Goal: Task Accomplishment & Management: Use online tool/utility

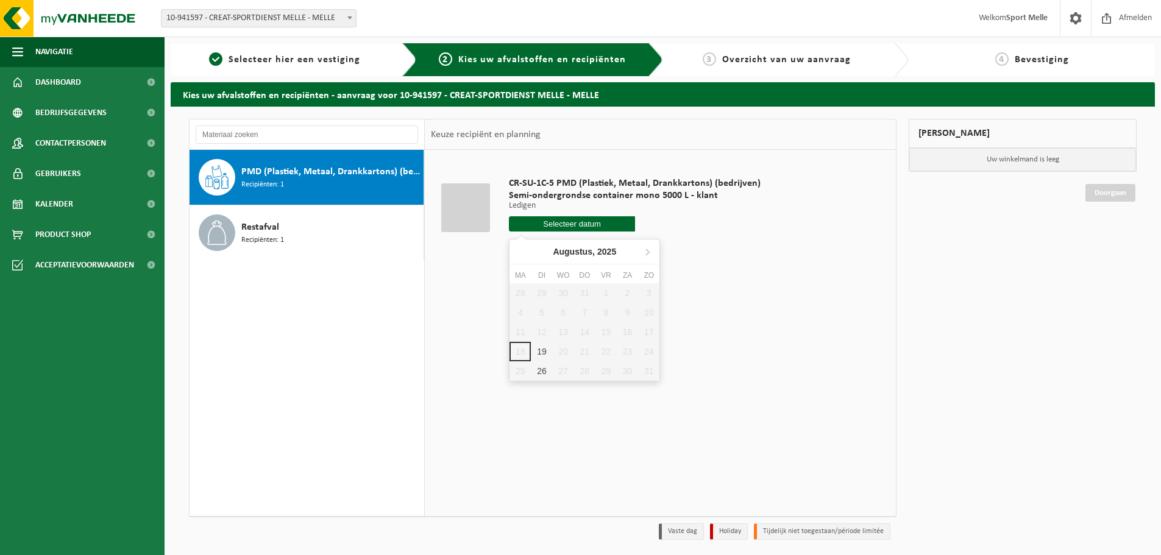
click at [562, 222] on input "text" at bounding box center [572, 223] width 126 height 15
click at [541, 352] on div "19" at bounding box center [541, 351] width 21 height 19
type input "Van 2025-08-19"
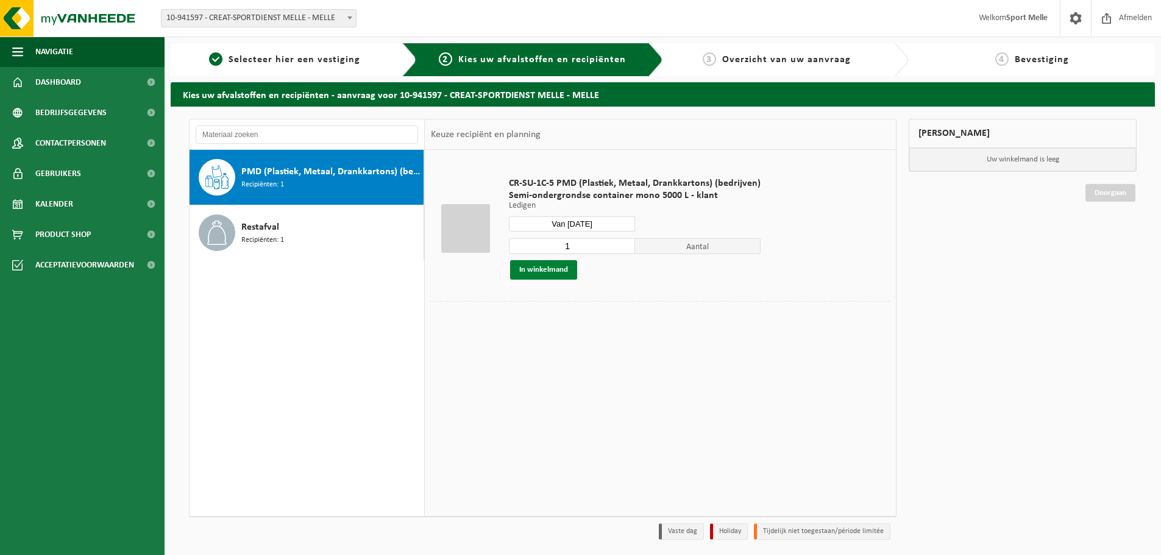
click at [542, 269] on button "In winkelmand" at bounding box center [543, 269] width 67 height 19
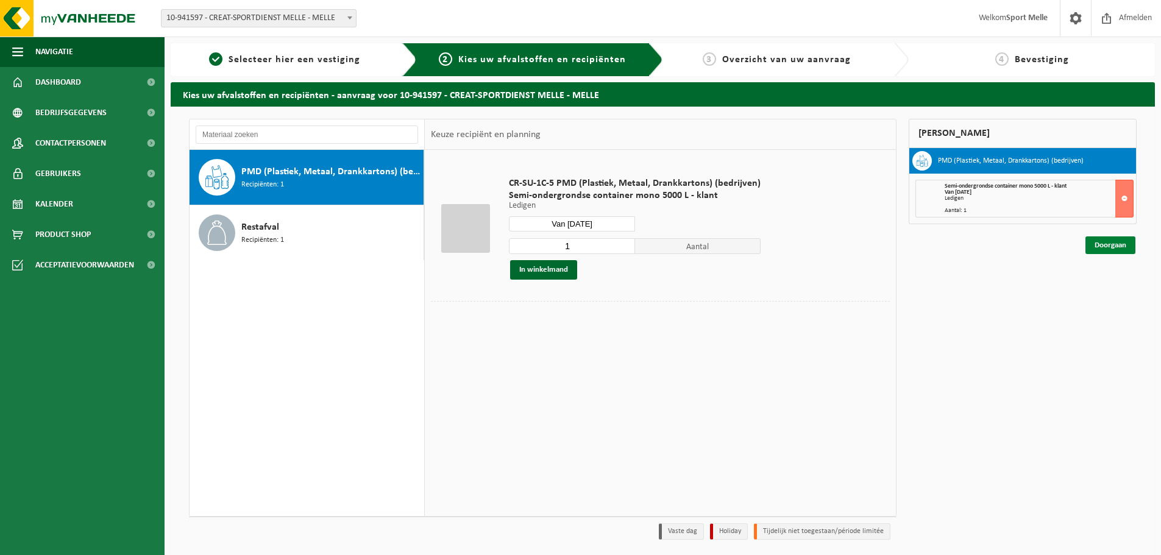
click at [1113, 244] on link "Doorgaan" at bounding box center [1110, 245] width 50 height 18
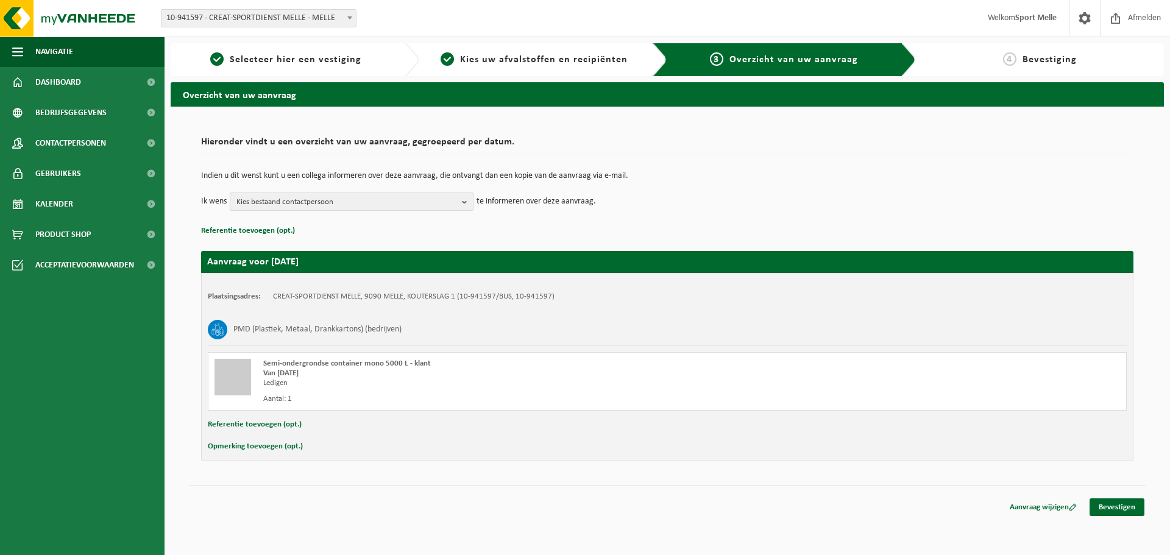
click at [462, 200] on b "button" at bounding box center [467, 201] width 11 height 17
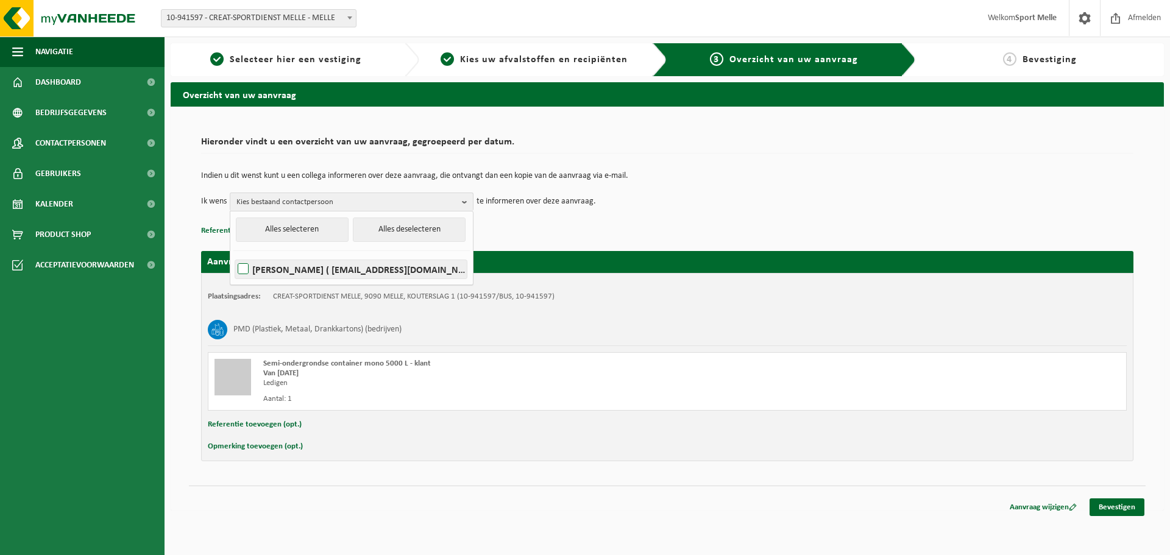
click at [240, 267] on label "CHRISTOPHE VAN LABEKE ( christophe.vanlabeke@melle.be )" at bounding box center [351, 269] width 232 height 18
click at [233, 254] on input "CHRISTOPHE VAN LABEKE ( christophe.vanlabeke@melle.be )" at bounding box center [233, 253] width 1 height 1
checkbox input "true"
click at [728, 196] on td "Ik wens CHRISTOPHE VAN LABEKE Alles selecteren Alles deselecteren CHRISTOPHE VA…" at bounding box center [667, 202] width 932 height 18
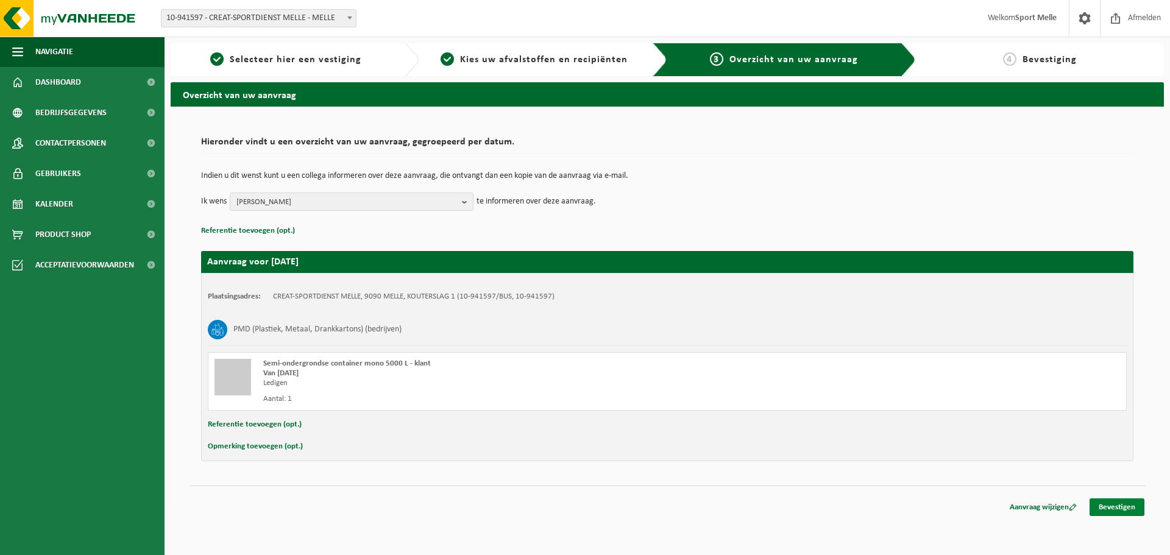
click at [1119, 507] on link "Bevestigen" at bounding box center [1116, 507] width 55 height 18
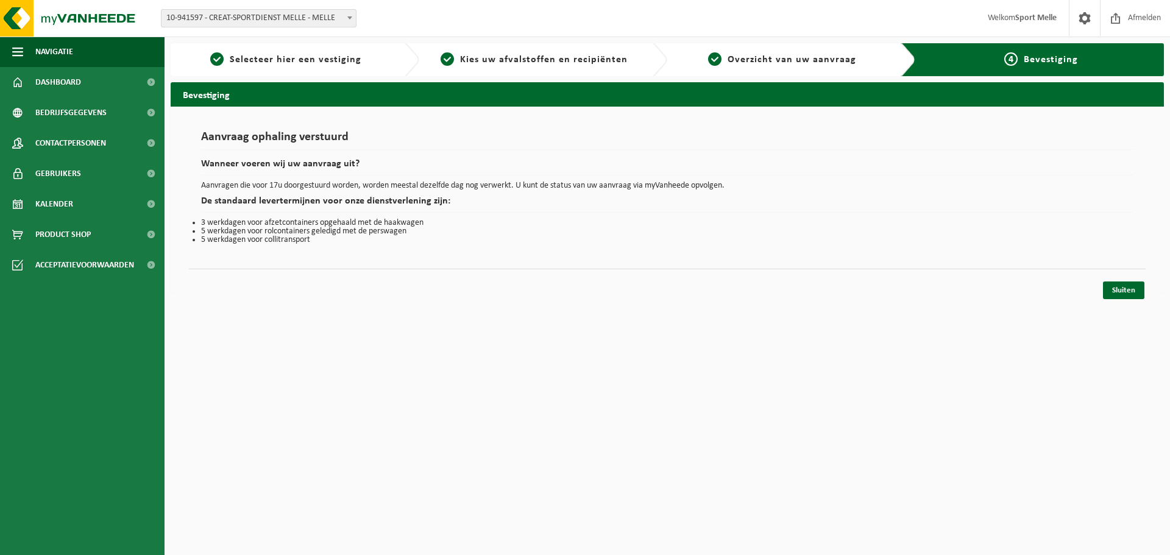
drag, startPoint x: 1121, startPoint y: 288, endPoint x: 884, endPoint y: 374, distance: 251.8
click at [1121, 288] on link "Sluiten" at bounding box center [1123, 291] width 41 height 18
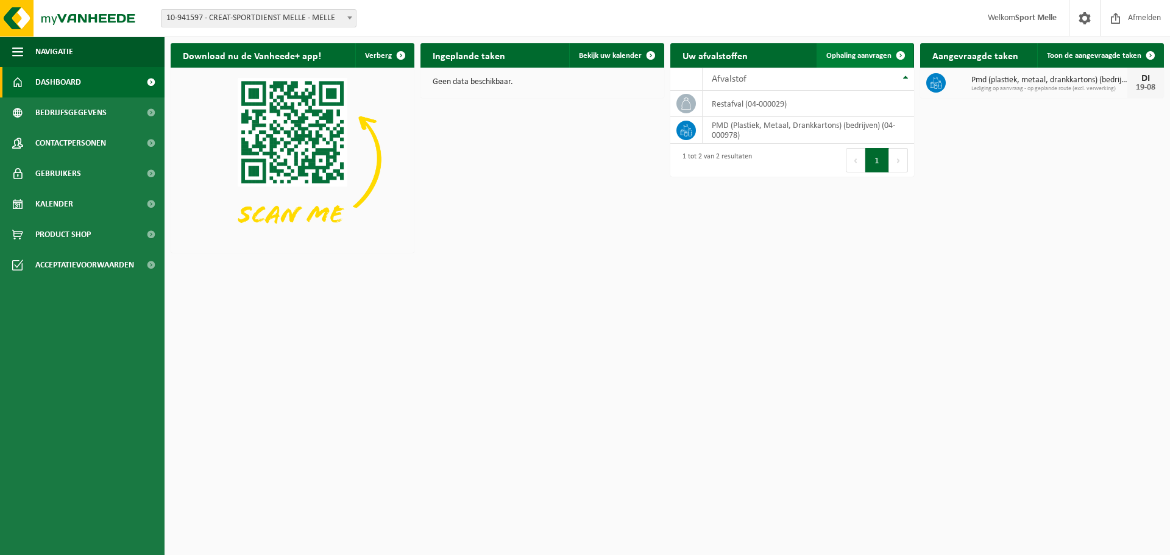
click at [840, 53] on span "Ophaling aanvragen" at bounding box center [858, 56] width 65 height 8
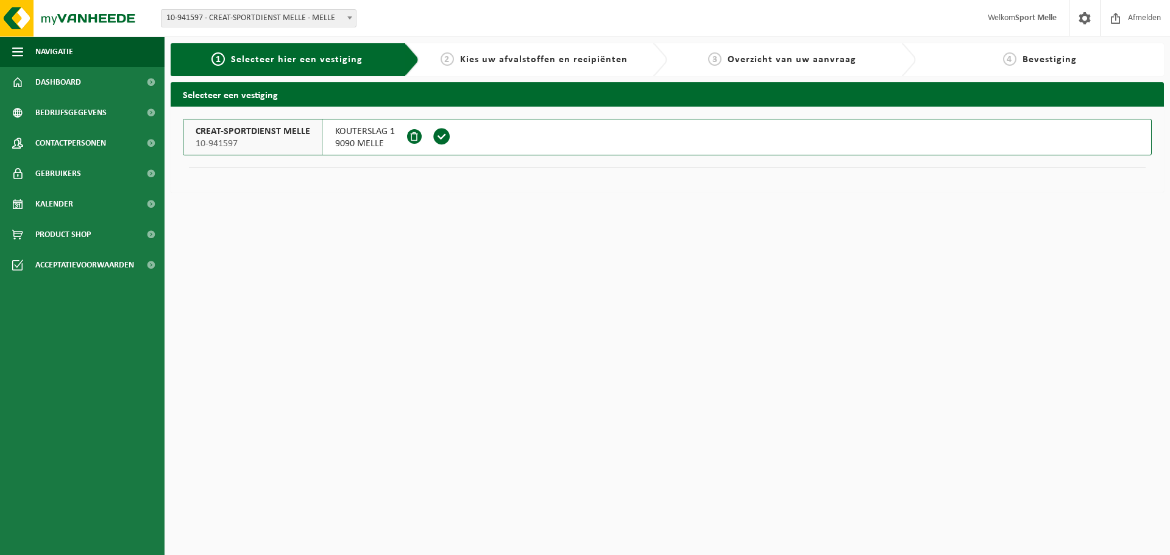
click at [294, 133] on span "CREAT-SPORTDIENST MELLE" at bounding box center [253, 132] width 115 height 12
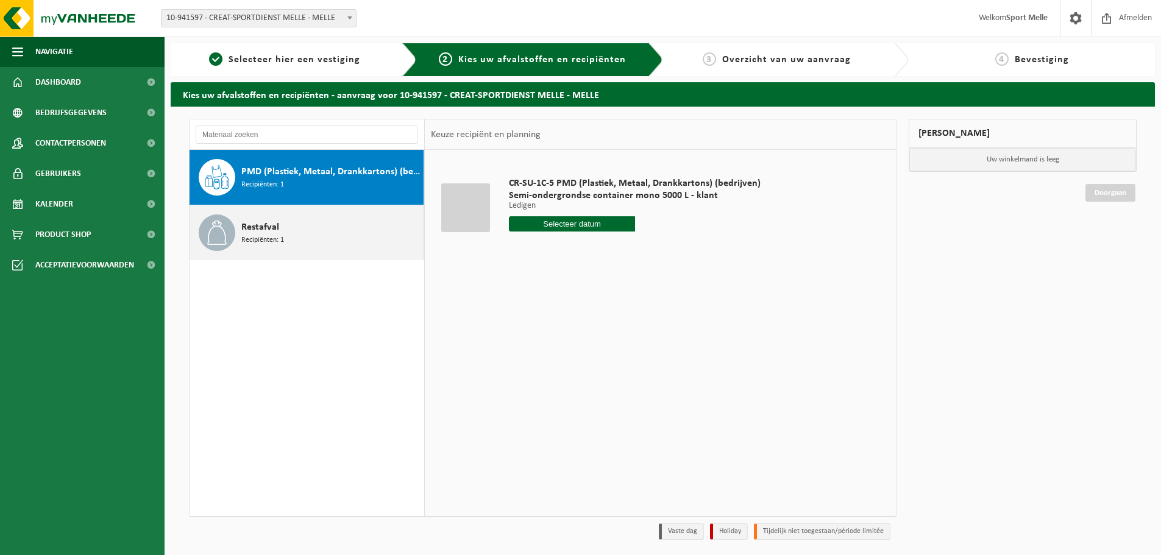
click at [277, 230] on span "Restafval" at bounding box center [260, 227] width 38 height 15
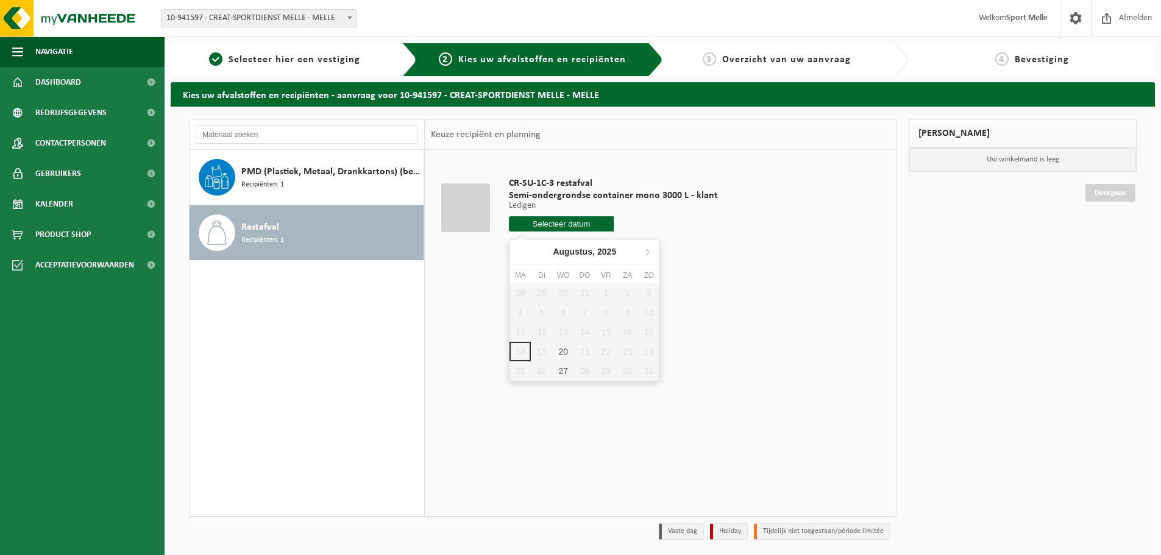
click at [568, 222] on input "text" at bounding box center [561, 223] width 105 height 15
click at [563, 349] on div "20" at bounding box center [563, 351] width 21 height 19
type input "Van [DATE]"
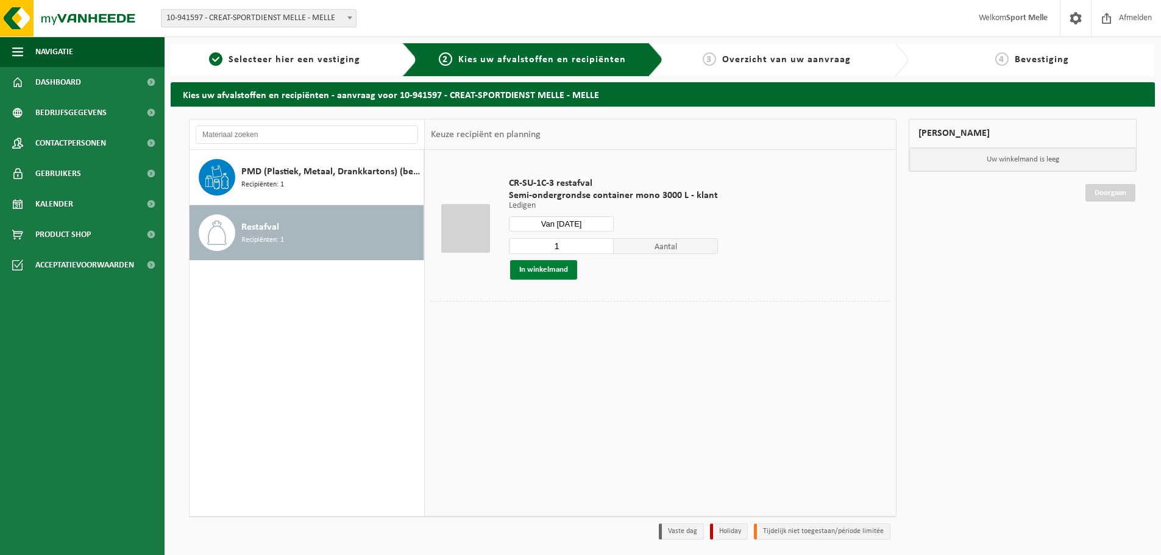
click at [539, 269] on button "In winkelmand" at bounding box center [543, 269] width 67 height 19
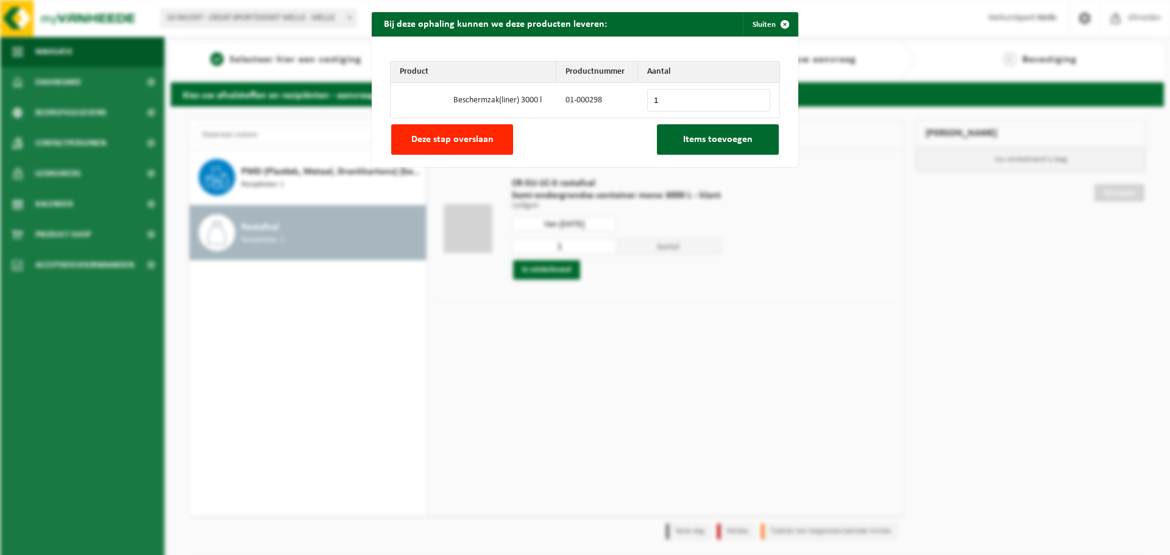
type input "1"
click at [754, 96] on input "1" at bounding box center [708, 100] width 123 height 23
click at [696, 139] on span "Items toevoegen" at bounding box center [717, 140] width 69 height 10
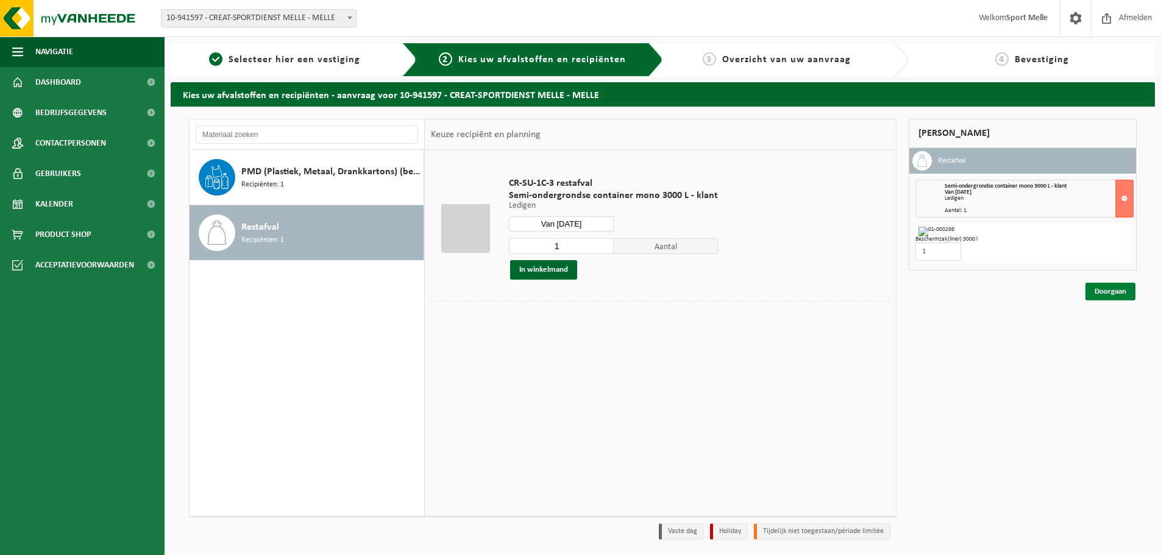
click at [1103, 289] on link "Doorgaan" at bounding box center [1110, 292] width 50 height 18
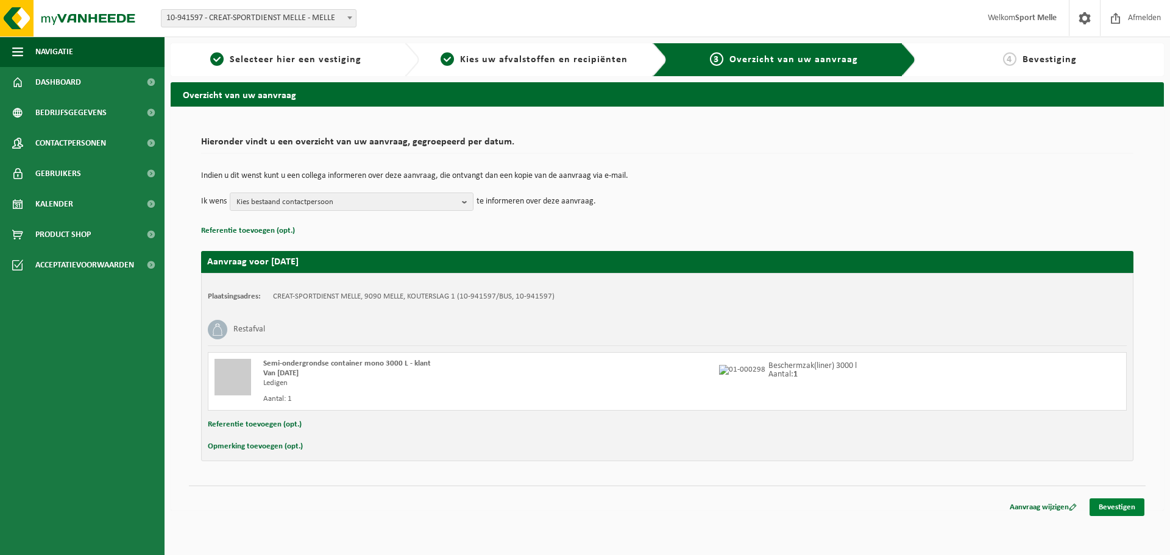
click at [1113, 503] on link "Bevestigen" at bounding box center [1116, 507] width 55 height 18
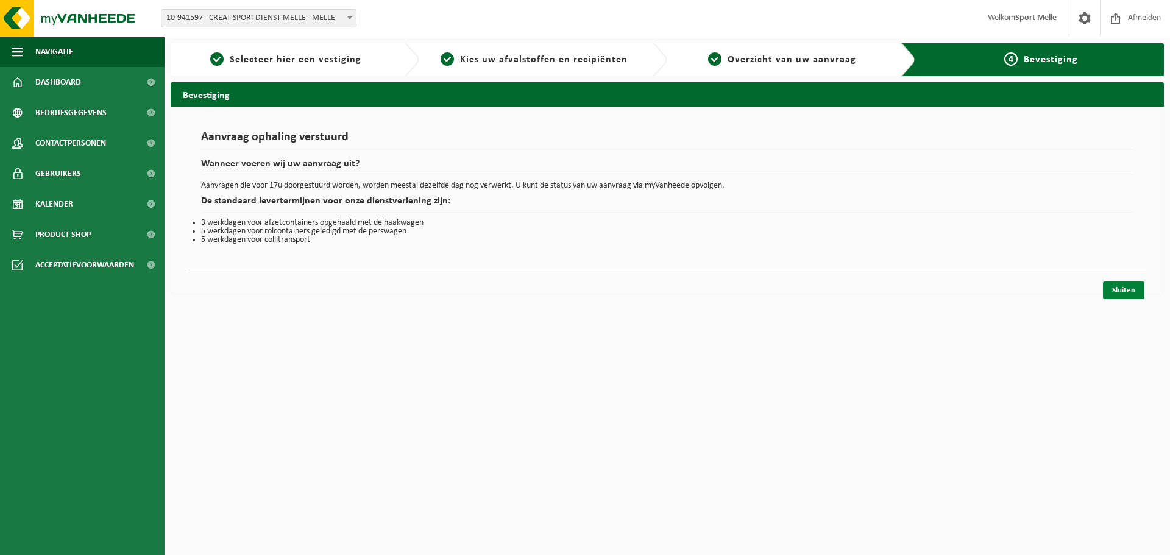
click at [1122, 287] on link "Sluiten" at bounding box center [1123, 291] width 41 height 18
